Goal: Information Seeking & Learning: Understand process/instructions

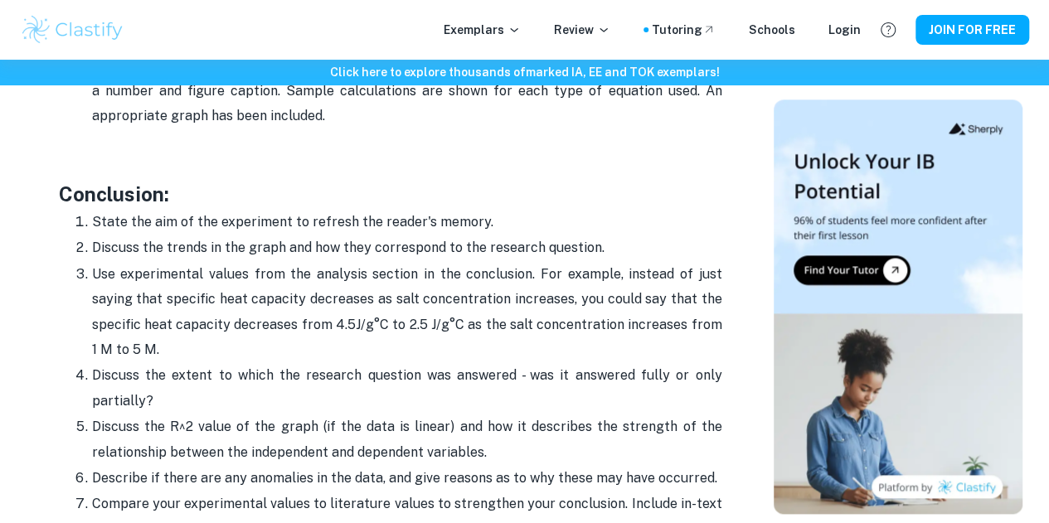
scroll to position [4186, 0]
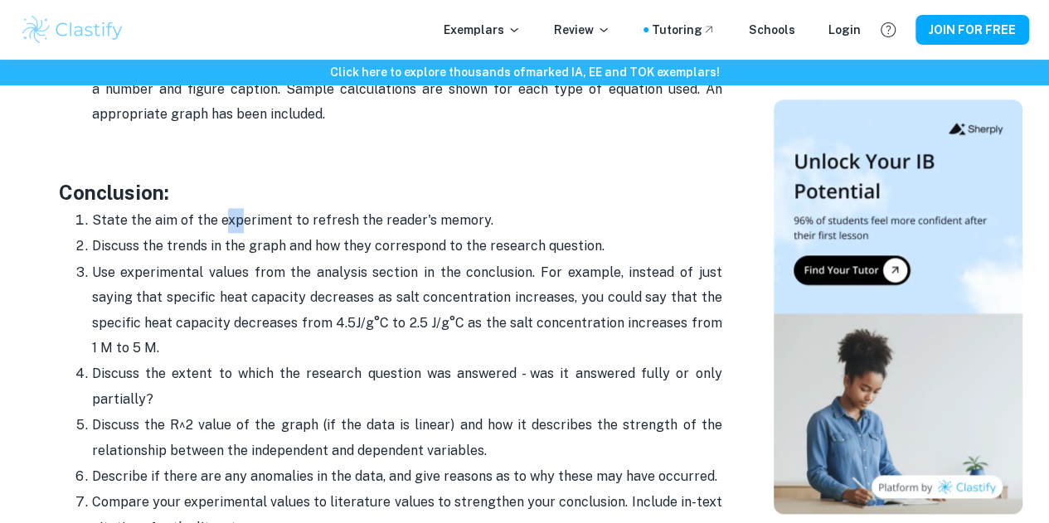
drag, startPoint x: 219, startPoint y: 198, endPoint x: 241, endPoint y: 199, distance: 22.4
click at [241, 208] on p "State the aim of the experiment to refresh the reader's memory." at bounding box center [407, 220] width 630 height 25
drag, startPoint x: 150, startPoint y: 212, endPoint x: 265, endPoint y: 211, distance: 115.3
click at [265, 234] on p "Discuss the trends in the graph and how they correspond to the research questio…" at bounding box center [407, 246] width 630 height 25
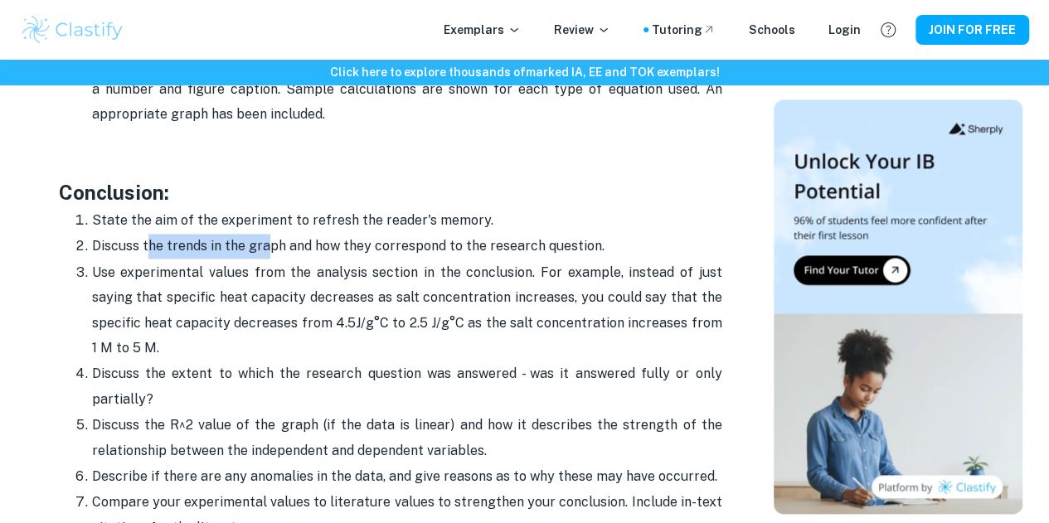
click at [265, 234] on p "Discuss the trends in the graph and how they correspond to the research questio…" at bounding box center [407, 246] width 630 height 25
click at [209, 260] on p "Use experimental values from the analysis section in the conclusion. For exampl…" at bounding box center [407, 310] width 630 height 101
drag, startPoint x: 209, startPoint y: 243, endPoint x: 282, endPoint y: 241, distance: 73.0
click at [282, 260] on p "Use experimental values from the analysis section in the conclusion. For exampl…" at bounding box center [407, 310] width 630 height 101
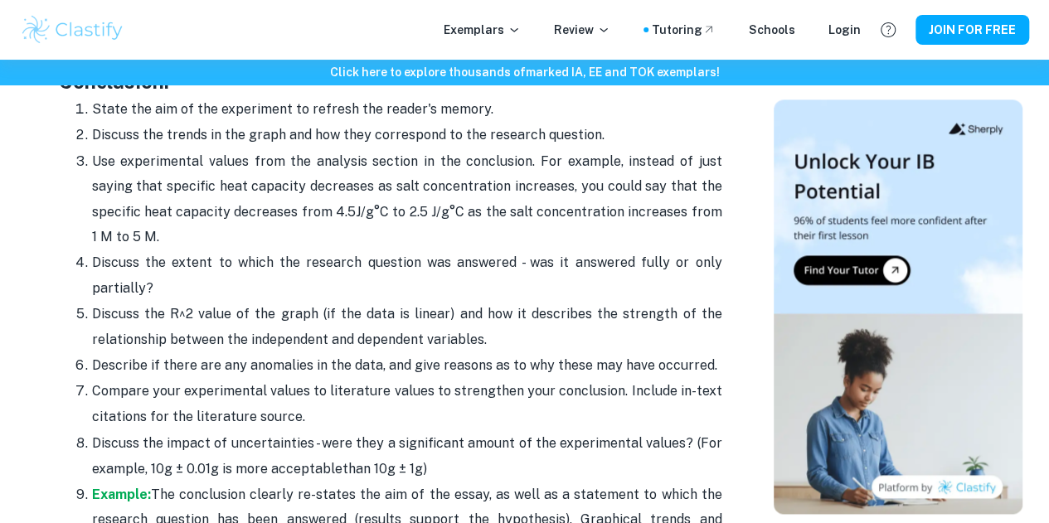
scroll to position [4303, 0]
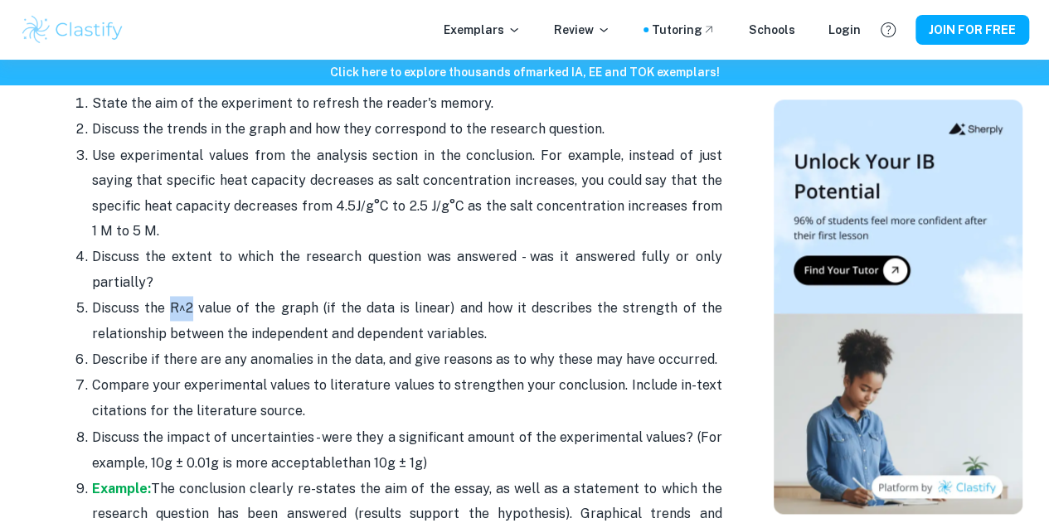
drag, startPoint x: 194, startPoint y: 282, endPoint x: 174, endPoint y: 284, distance: 20.1
click at [174, 296] on p "Discuss the R^2 value of the graph (if the data is linear) and how it describes…" at bounding box center [407, 321] width 630 height 51
click at [240, 297] on p "Discuss the R^2 value of the graph (if the data is linear) and how it describes…" at bounding box center [407, 321] width 630 height 51
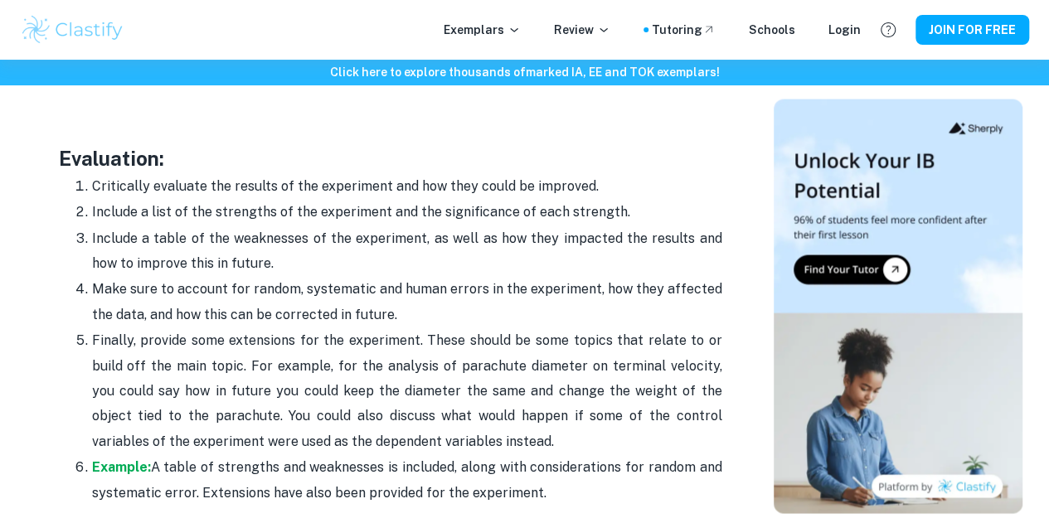
scroll to position [4793, 0]
